Goal: Information Seeking & Learning: Compare options

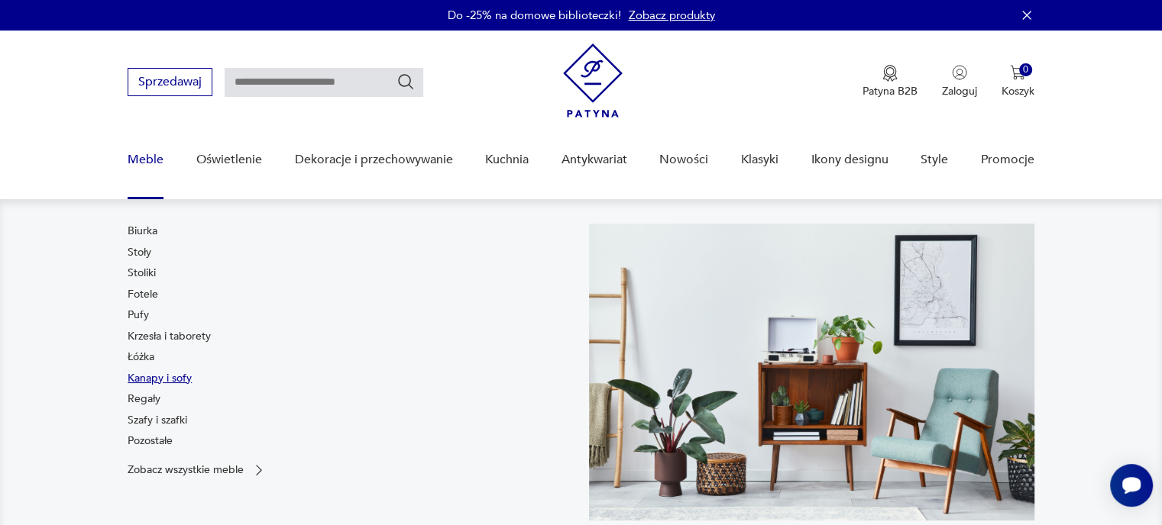
click at [153, 377] on link "Kanapy i sofy" at bounding box center [160, 378] width 64 height 15
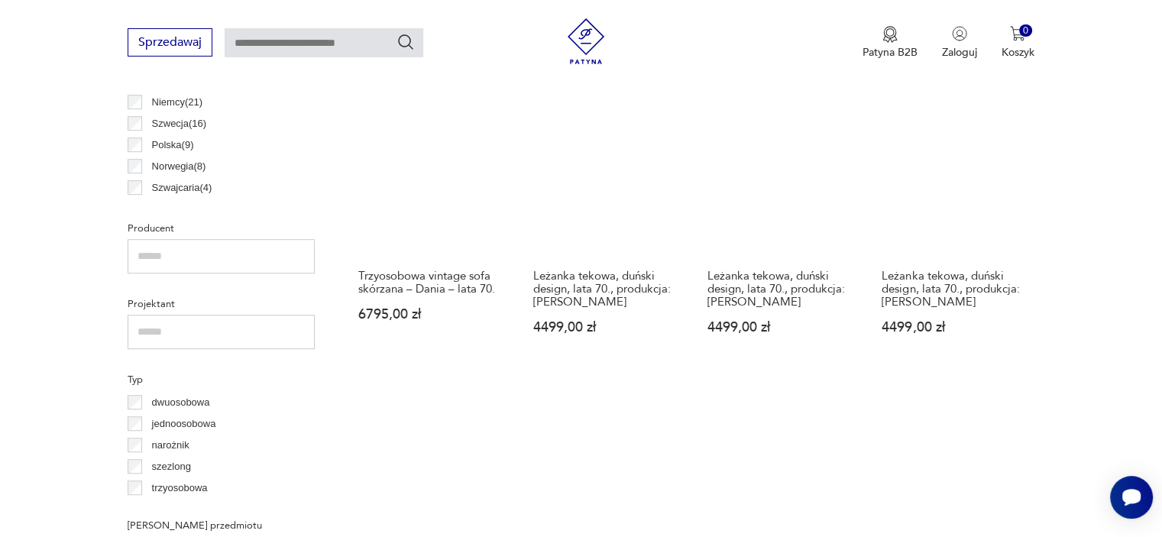
scroll to position [895, 0]
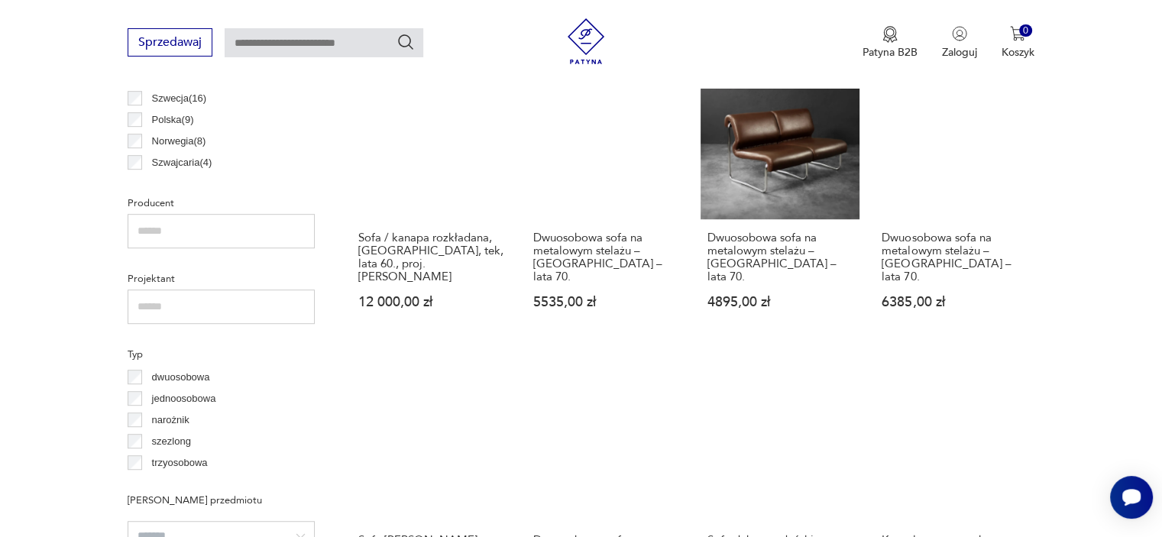
scroll to position [918, 0]
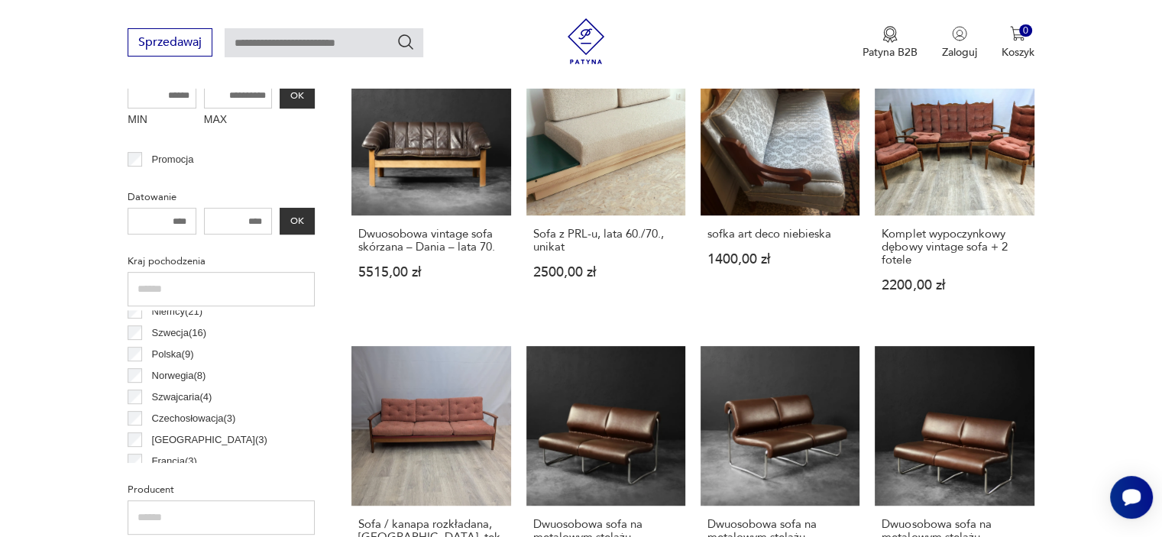
scroll to position [54, 0]
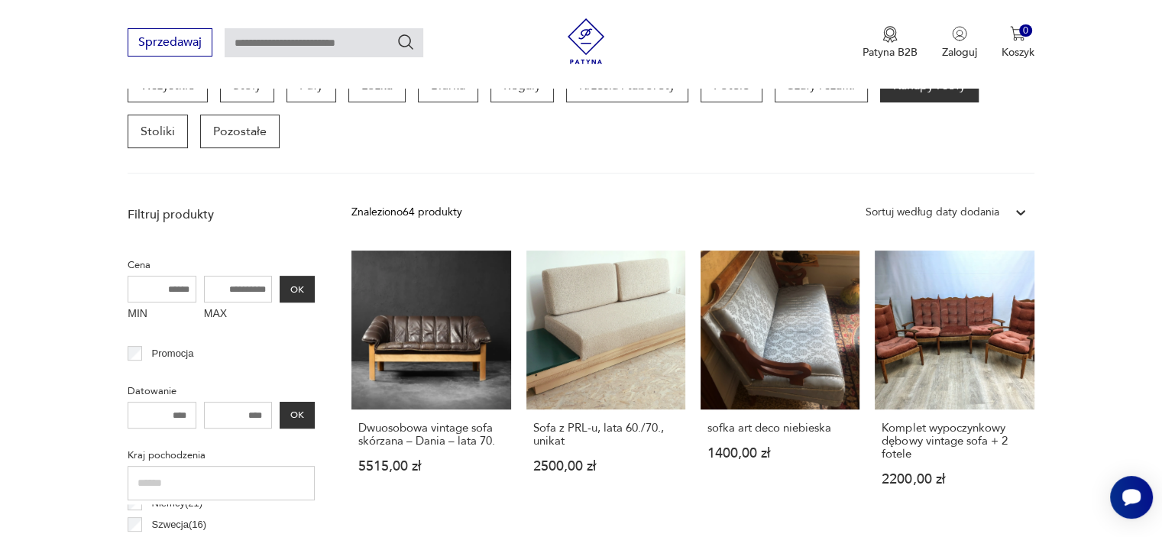
scroll to position [405, 0]
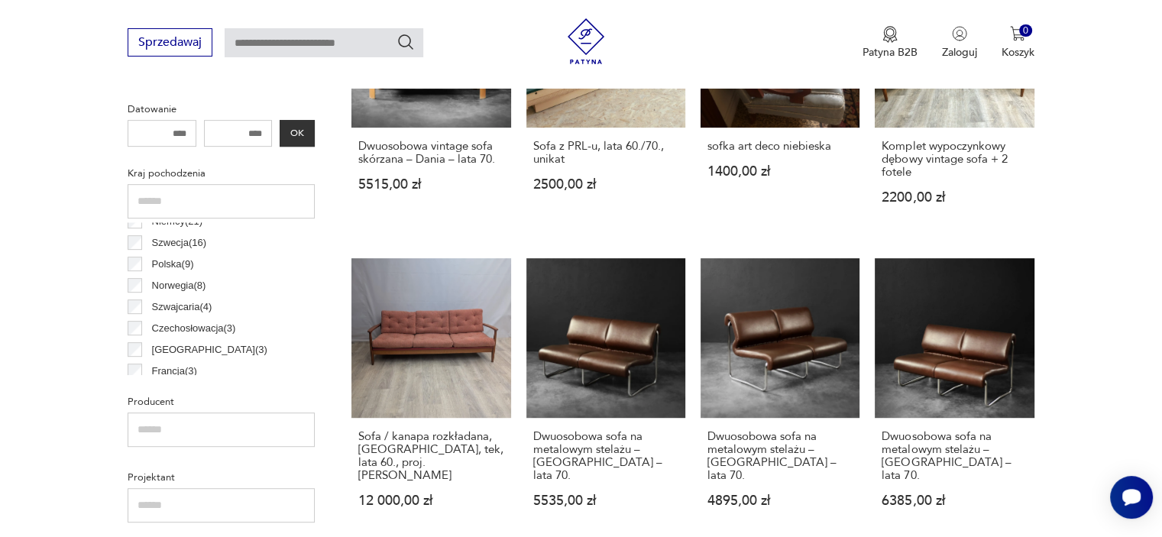
scroll to position [720, 0]
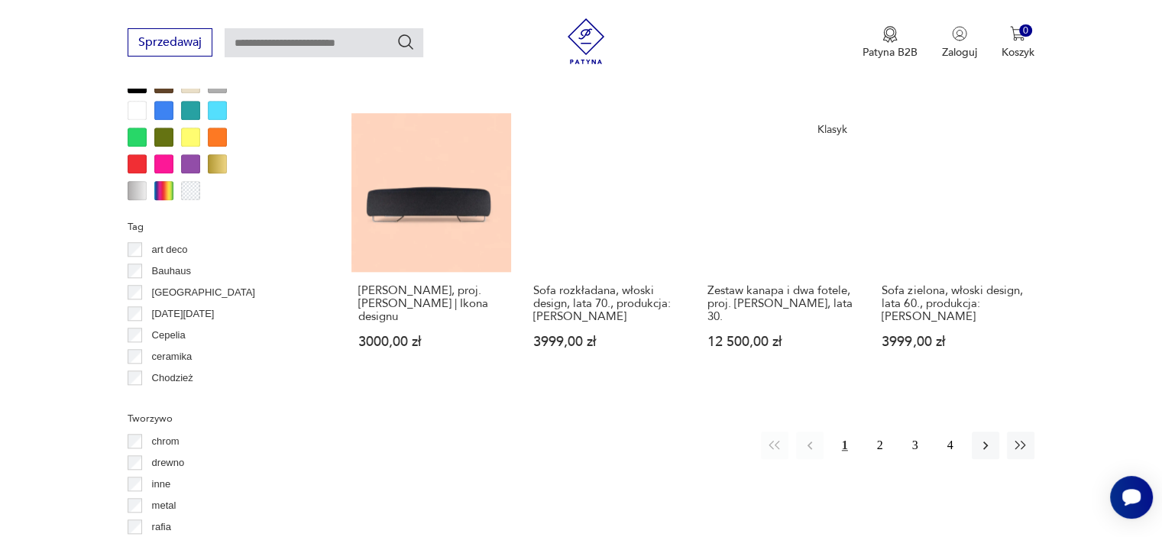
scroll to position [1472, 0]
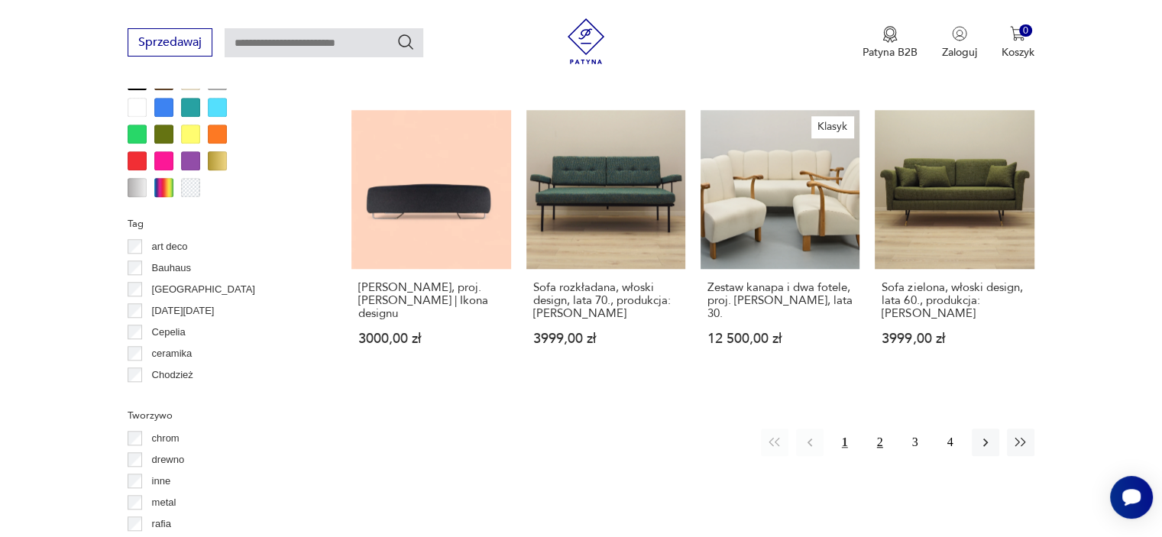
click at [877, 428] on button "2" at bounding box center [879, 441] width 27 height 27
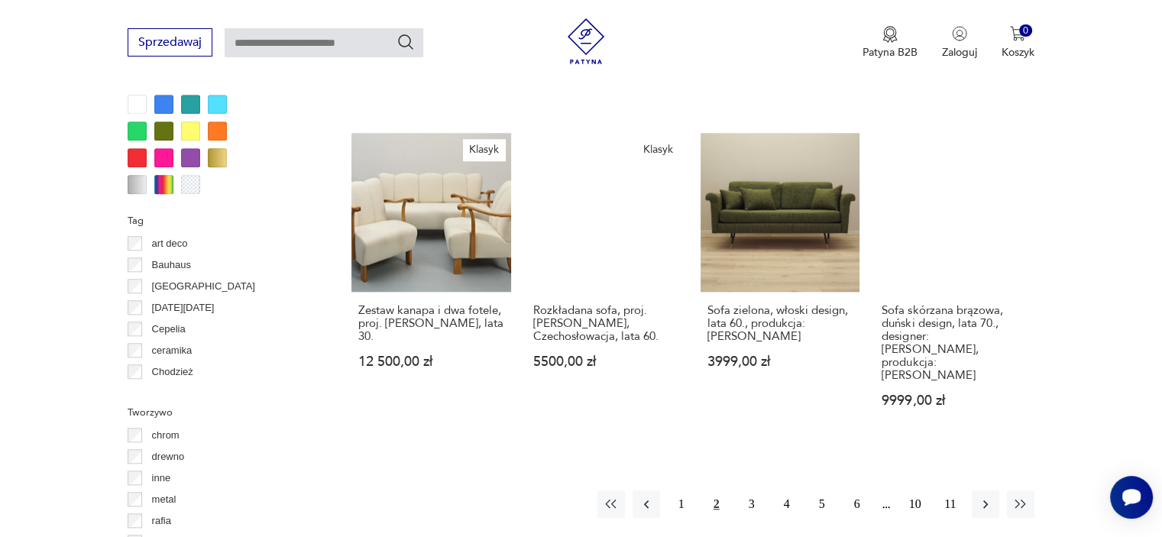
scroll to position [1475, 0]
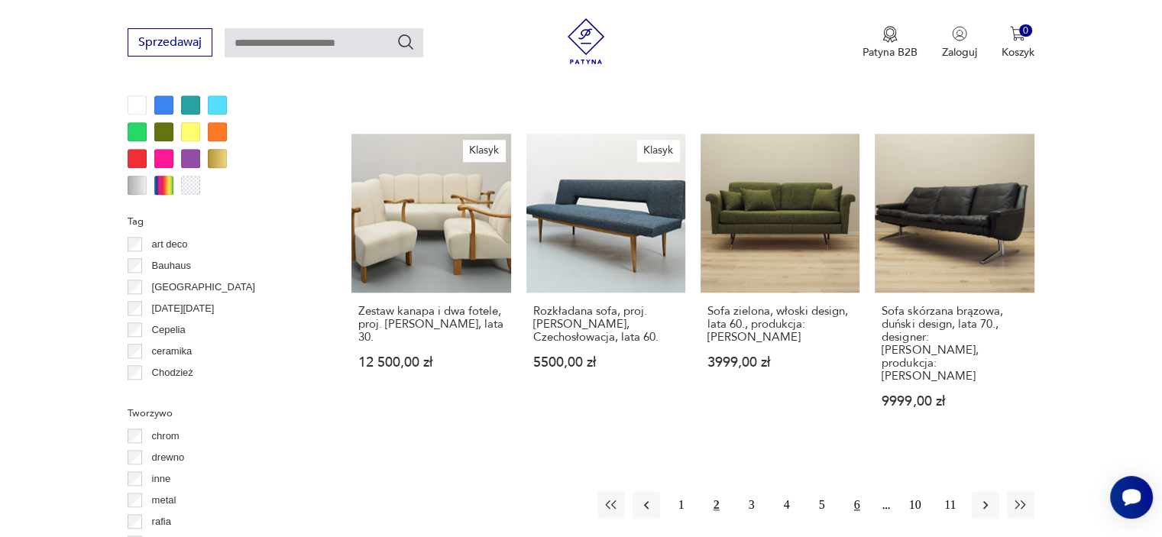
click at [861, 491] on button "6" at bounding box center [856, 504] width 27 height 27
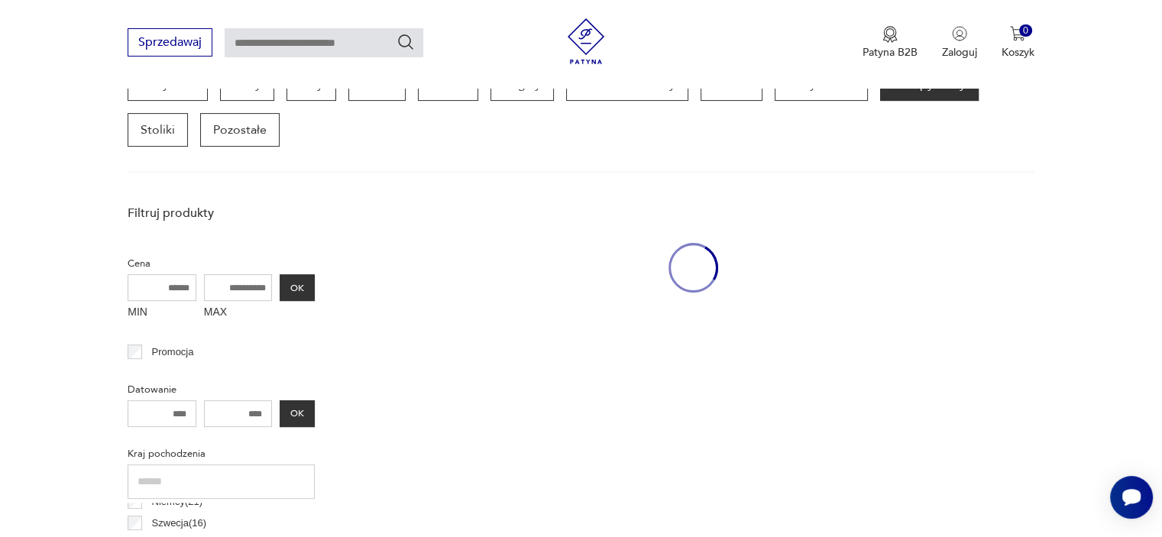
scroll to position [405, 0]
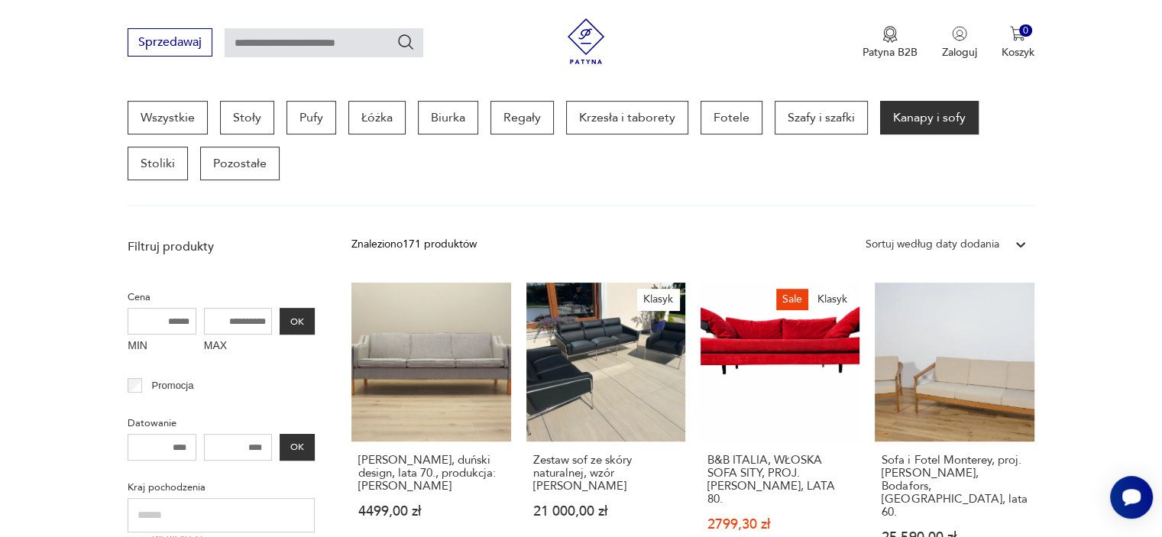
scroll to position [1475, 0]
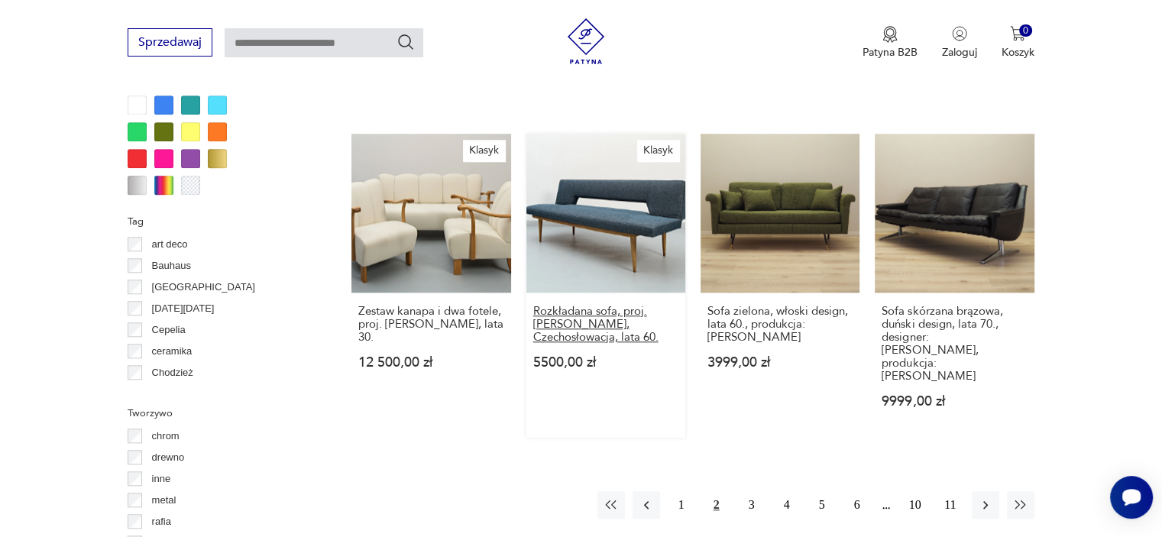
click at [595, 305] on h3 "Rozkładana sofa, proj. [PERSON_NAME], Czechosłowacja, lata 60." at bounding box center [605, 324] width 145 height 39
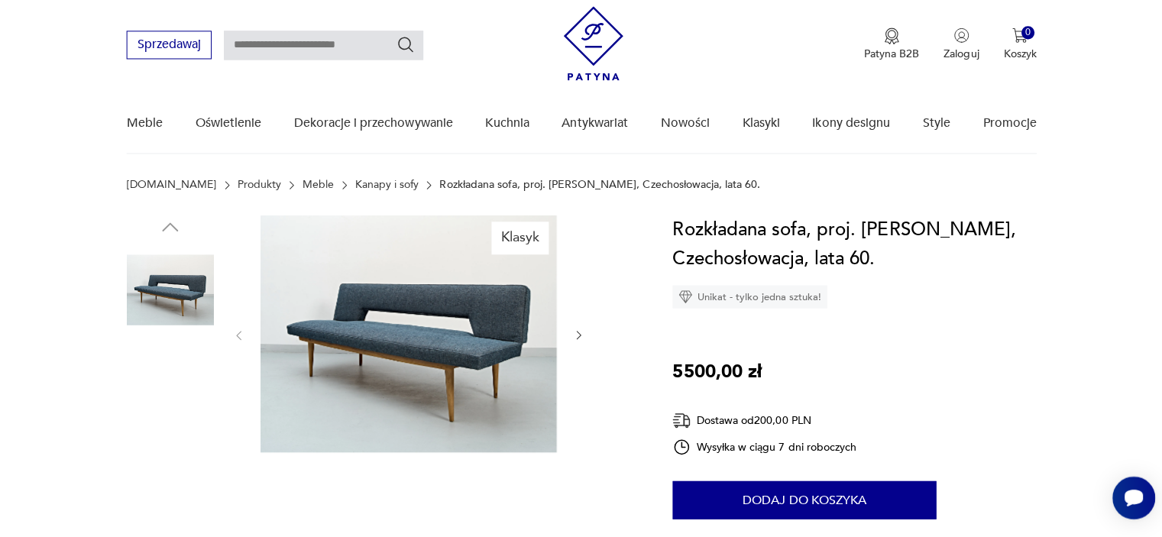
scroll to position [36, 0]
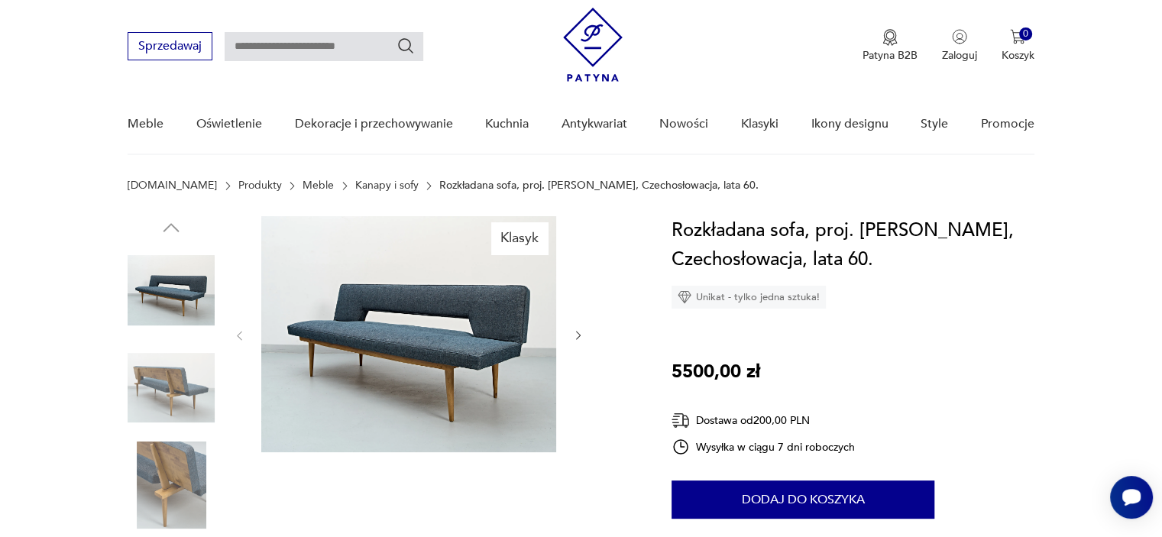
click at [171, 442] on img at bounding box center [171, 484] width 87 height 87
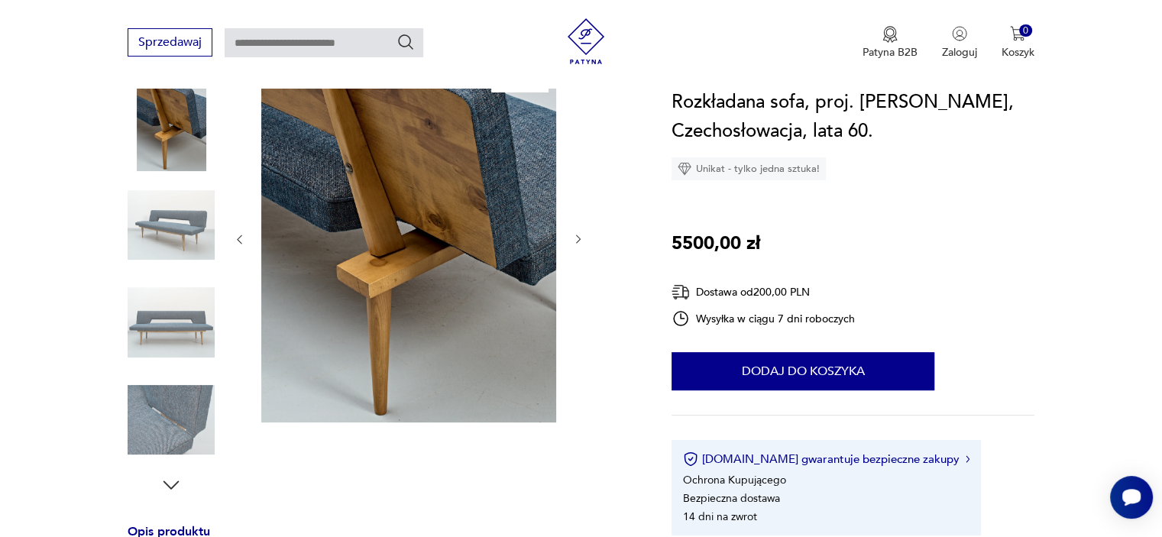
scroll to position [201, 0]
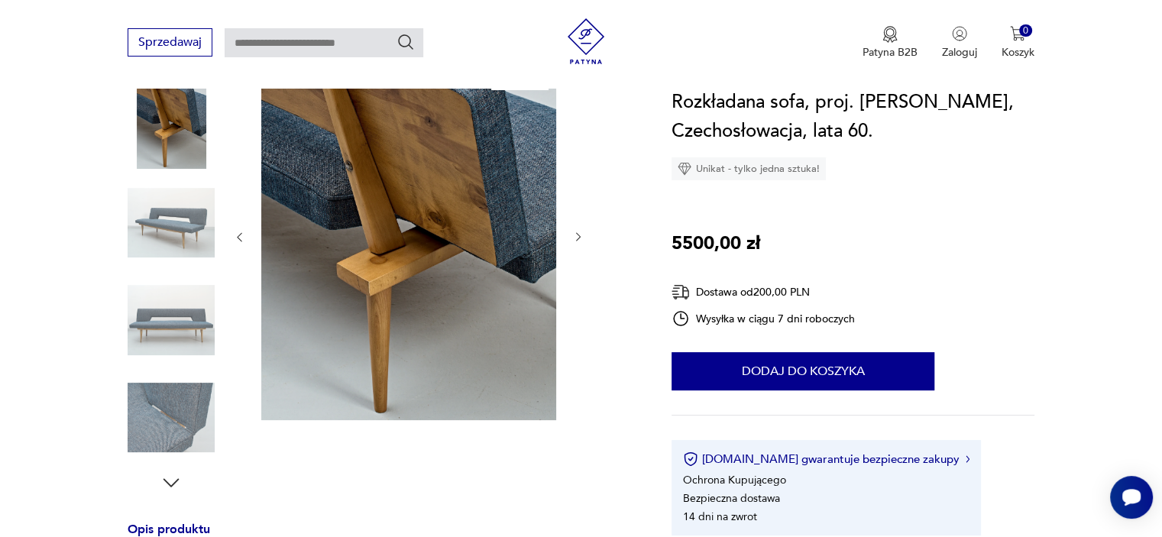
click at [190, 399] on img at bounding box center [171, 417] width 87 height 87
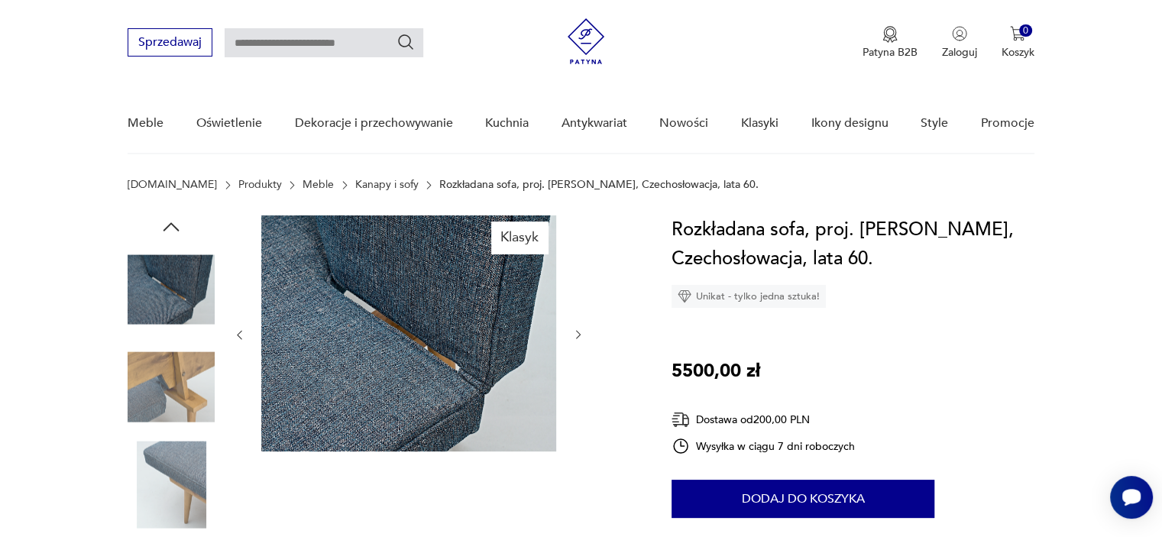
scroll to position [0, 0]
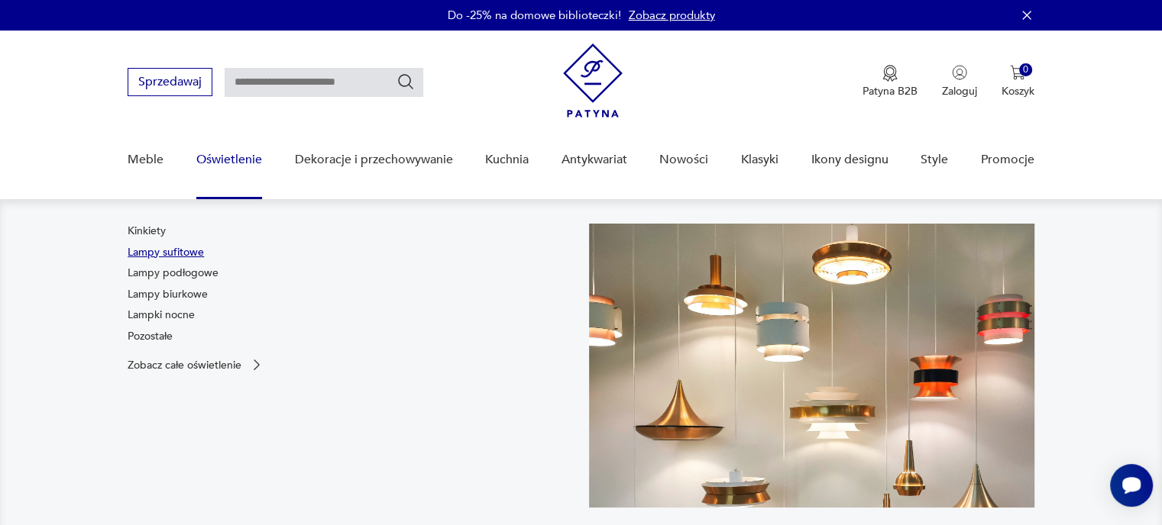
click at [180, 250] on link "Lampy sufitowe" at bounding box center [166, 252] width 76 height 15
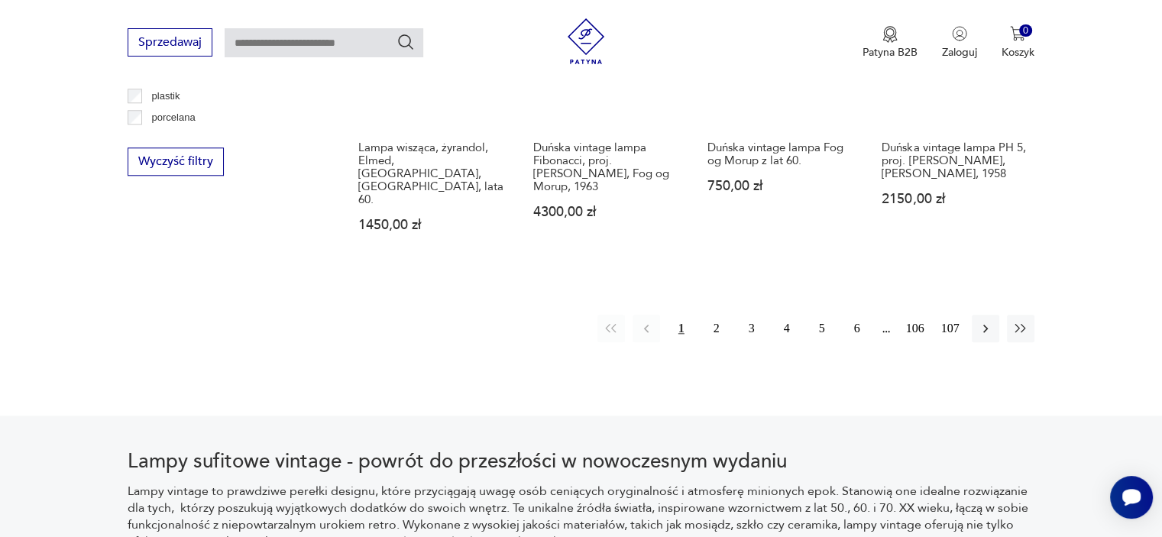
scroll to position [1573, 0]
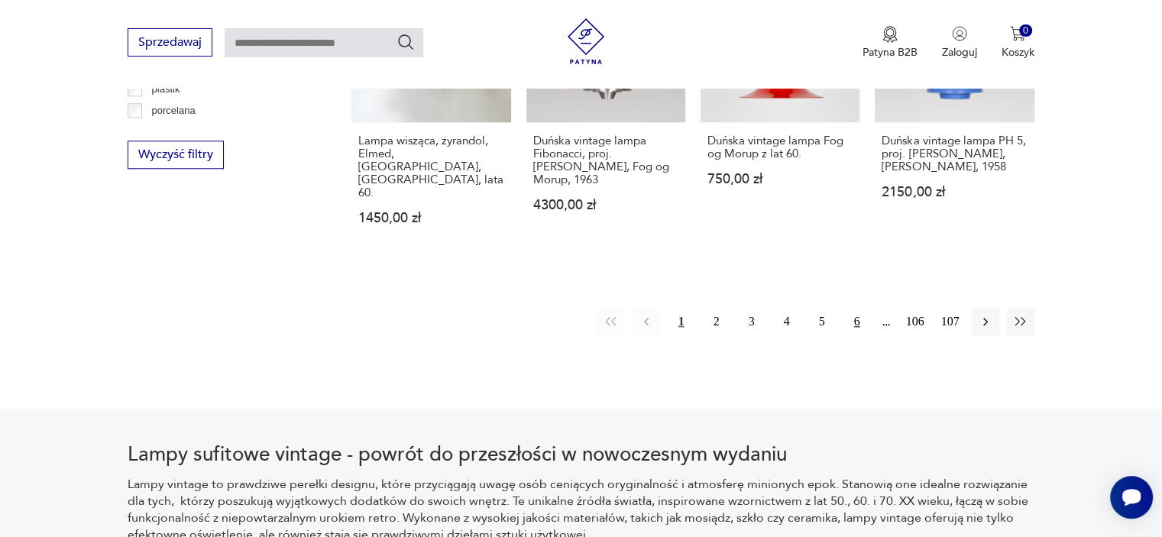
click at [845, 308] on button "6" at bounding box center [856, 321] width 27 height 27
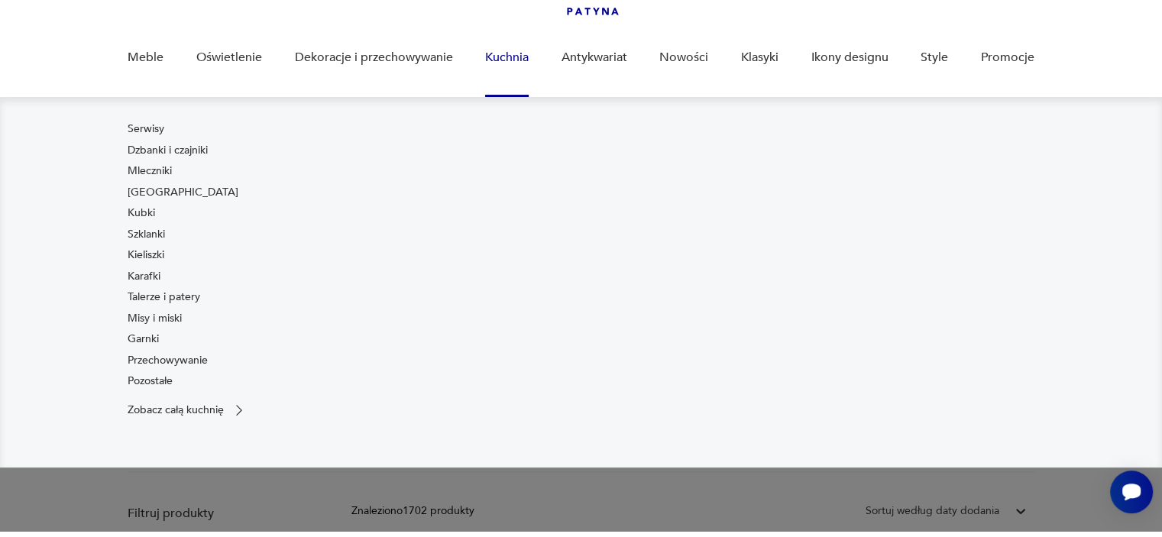
scroll to position [110, 0]
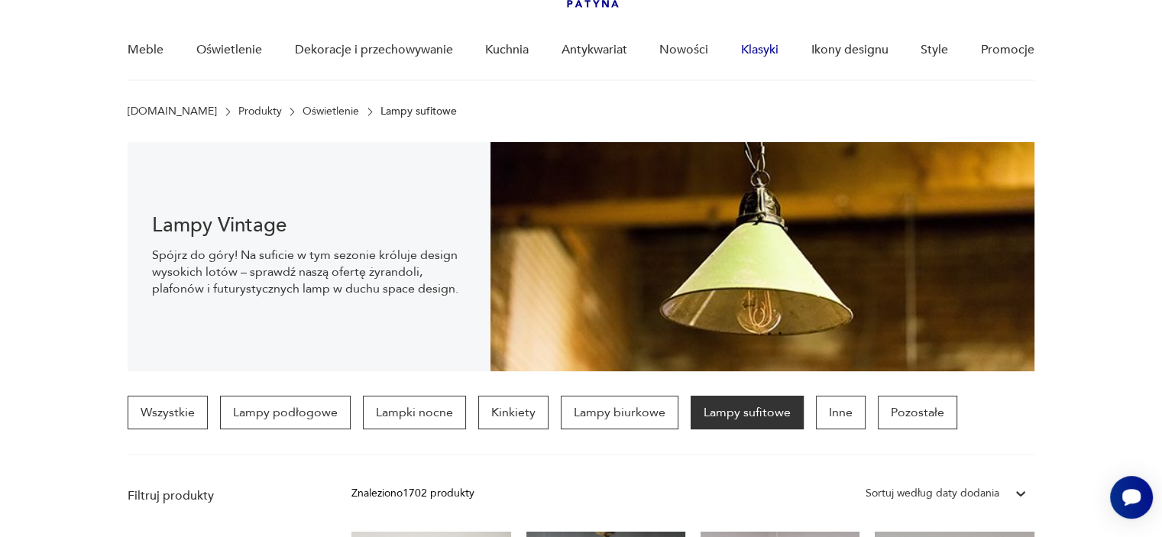
click at [765, 48] on link "Klasyki" at bounding box center [759, 50] width 37 height 59
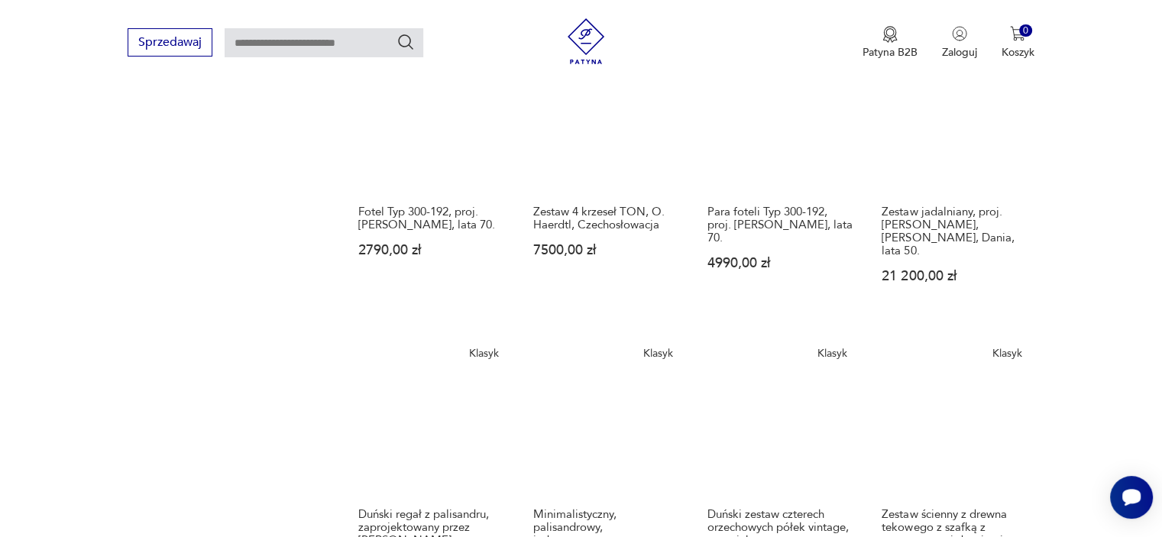
scroll to position [940, 0]
